Goal: Task Accomplishment & Management: Complete application form

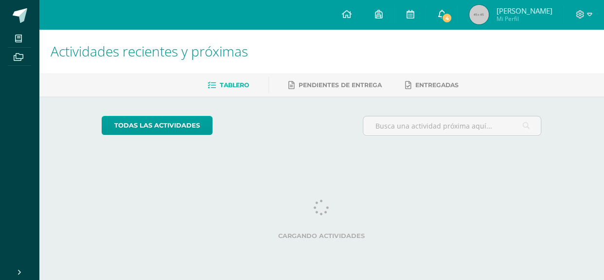
click at [442, 20] on span "4" at bounding box center [447, 18] width 11 height 11
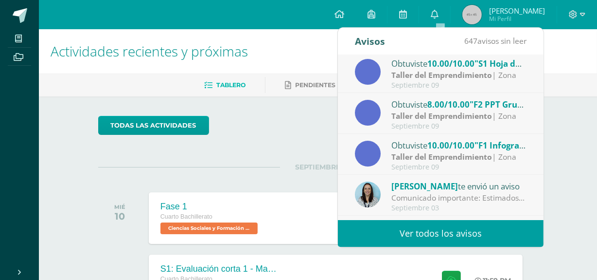
scroll to position [88, 0]
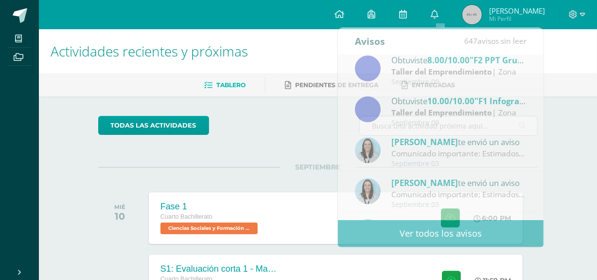
click at [573, 71] on h1 "Actividades recientes y próximas" at bounding box center [318, 51] width 535 height 44
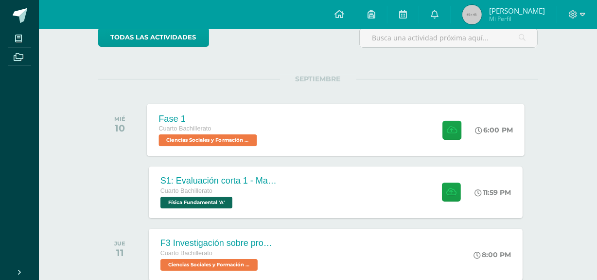
click at [355, 121] on div "Fase 1 Cuarto Bachillerato Ciencias Sociales y Formación Ciudadana 'A' 6:00 PM …" at bounding box center [336, 130] width 378 height 52
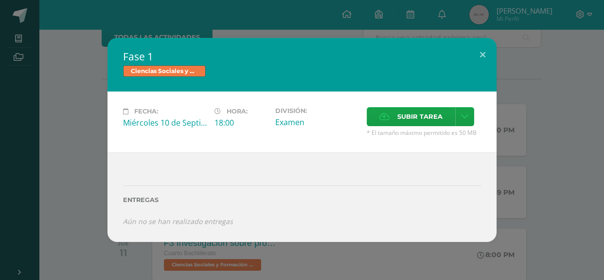
click at [516, 81] on div "Fase 1 Ciencias Sociales y Formación Ciudadana Fecha: [DATE] Hora: 18:00 Divisi…" at bounding box center [302, 139] width 596 height 203
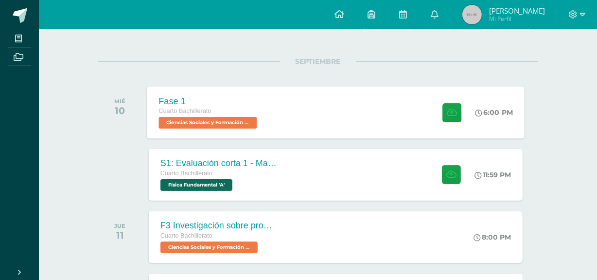
scroll to position [132, 0]
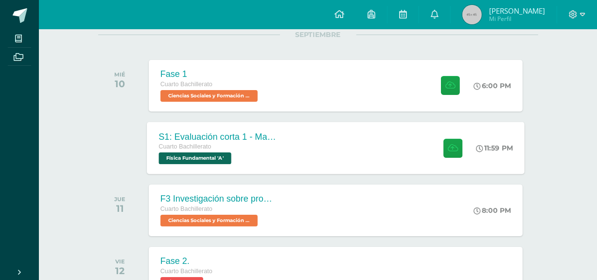
click at [362, 133] on div "S1: Evaluación corta 1 - Magnesitmo y principios básicos. Cuarto Bachillerato F…" at bounding box center [336, 148] width 378 height 52
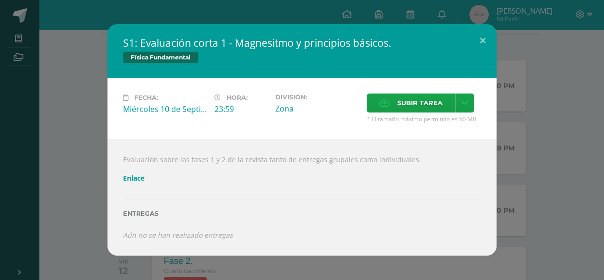
click at [537, 102] on div "S1: Evaluación corta 1 - Magnesitmo y principios básicos. Física Fundamental Fe…" at bounding box center [302, 139] width 596 height 231
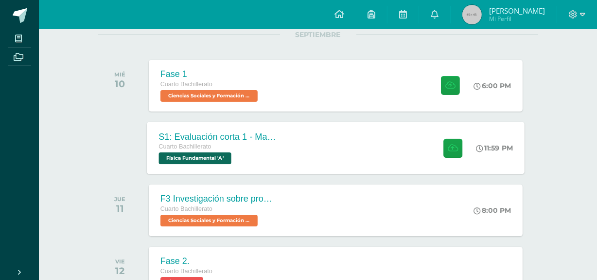
click at [340, 136] on div "S1: Evaluación corta 1 - Magnesitmo y principios básicos. Cuarto Bachillerato F…" at bounding box center [336, 148] width 378 height 52
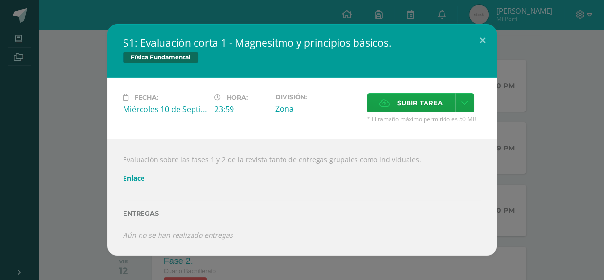
drag, startPoint x: 411, startPoint y: 146, endPoint x: 147, endPoint y: 151, distance: 264.6
click at [148, 150] on div "Evaluación sobre las fases 1 y 2 de la revista tanto de entregas grupales como …" at bounding box center [301, 197] width 389 height 117
click at [537, 138] on div "S1: Evaluación corta 1 - Magnesitmo y principios básicos. Física Fundamental Fe…" at bounding box center [302, 139] width 596 height 231
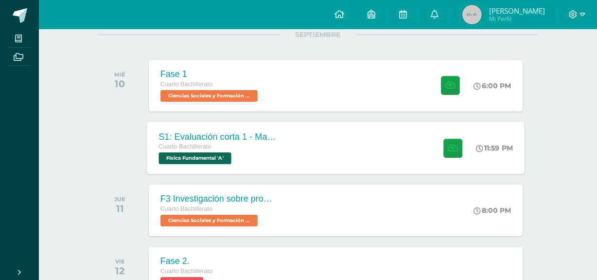
click at [267, 129] on div "S1: Evaluación corta 1 - Magnesitmo y principios básicos. Cuarto Bachillerato F…" at bounding box center [218, 148] width 142 height 52
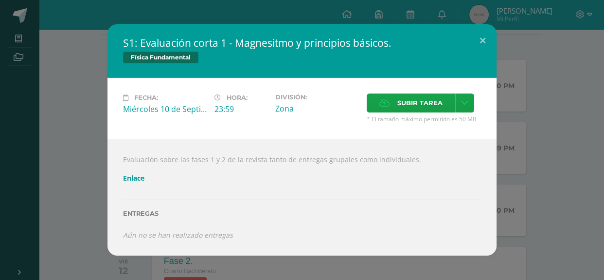
click at [534, 112] on div "S1: Evaluación corta 1 - Magnesitmo y principios básicos. Física Fundamental Fe…" at bounding box center [302, 139] width 596 height 231
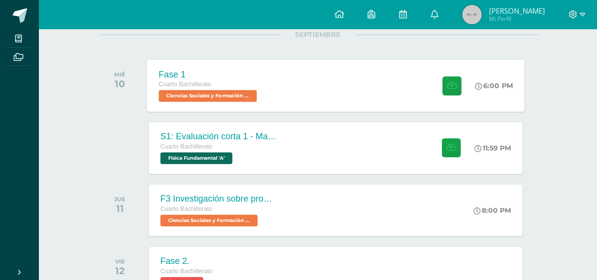
click at [338, 87] on div "Fase 1 Cuarto Bachillerato Ciencias Sociales y Formación Ciudadana 'A' 6:00 PM …" at bounding box center [336, 85] width 378 height 52
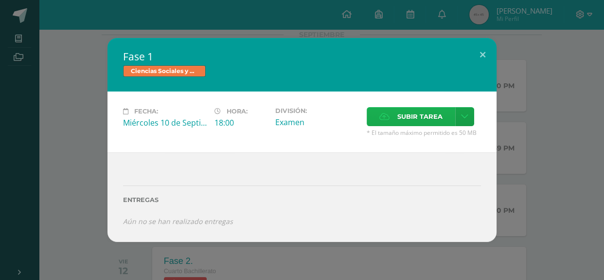
click at [404, 117] on span "Subir tarea" at bounding box center [419, 116] width 45 height 18
click at [0, 0] on input "Subir tarea" at bounding box center [0, 0] width 0 height 0
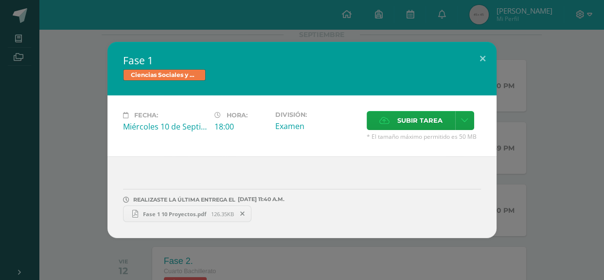
click at [564, 97] on div "Fase 1 Ciencias Sociales y Formación Ciudadana Fecha: [DATE] Hora: 18:00 Divisi…" at bounding box center [302, 140] width 596 height 196
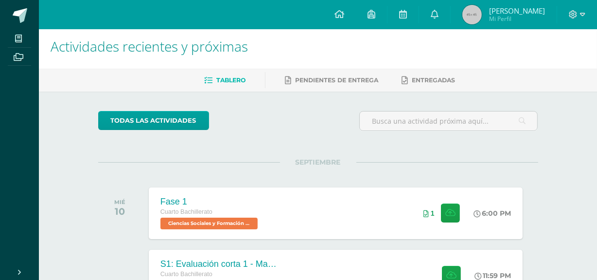
scroll to position [0, 0]
